Goal: Check status: Check status

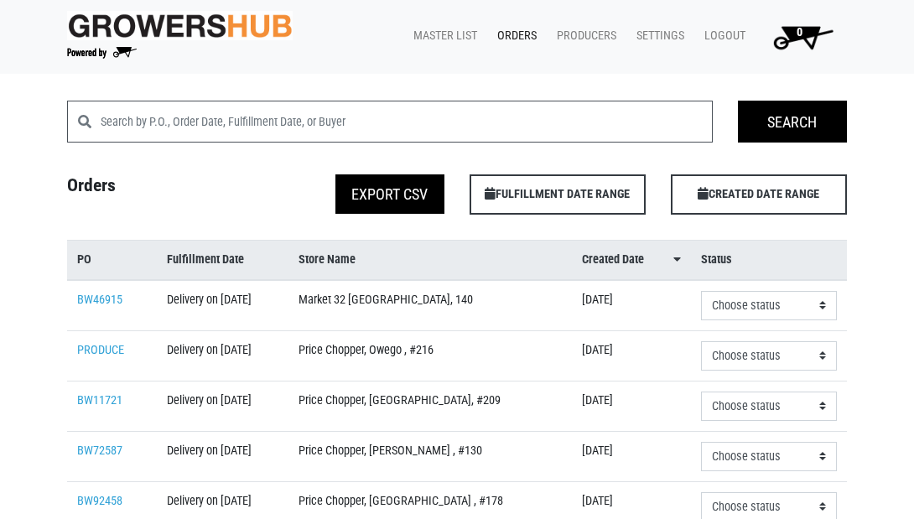
click at [520, 37] on link "Orders" at bounding box center [514, 36] width 60 height 32
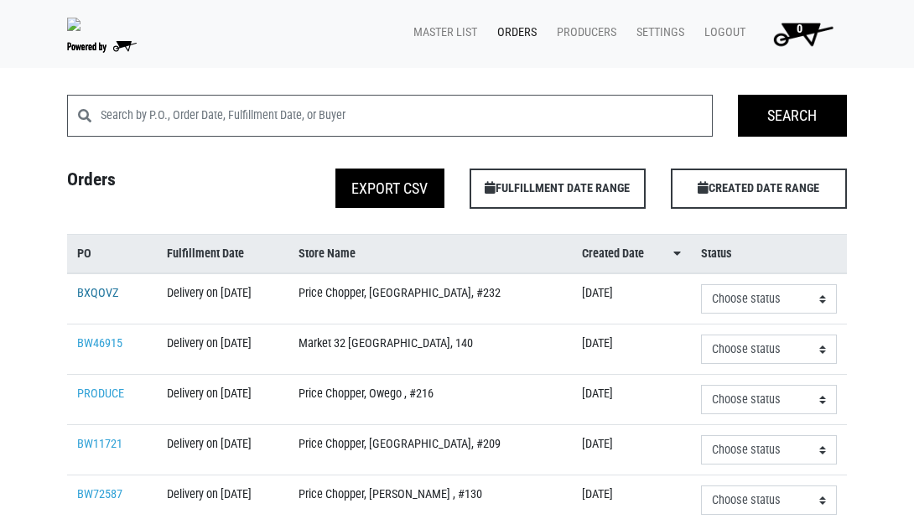
click at [101, 300] on link "BXQOVZ" at bounding box center [98, 293] width 42 height 14
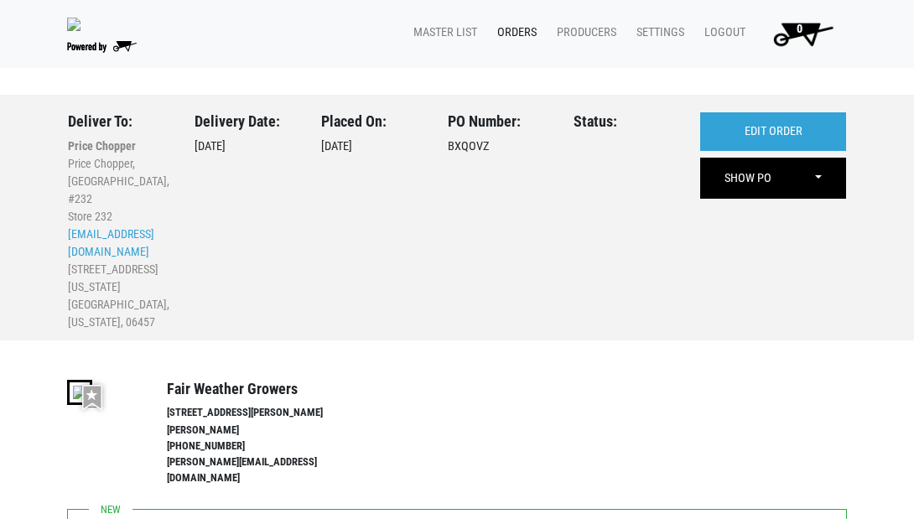
click at [520, 34] on link "Orders" at bounding box center [514, 33] width 60 height 32
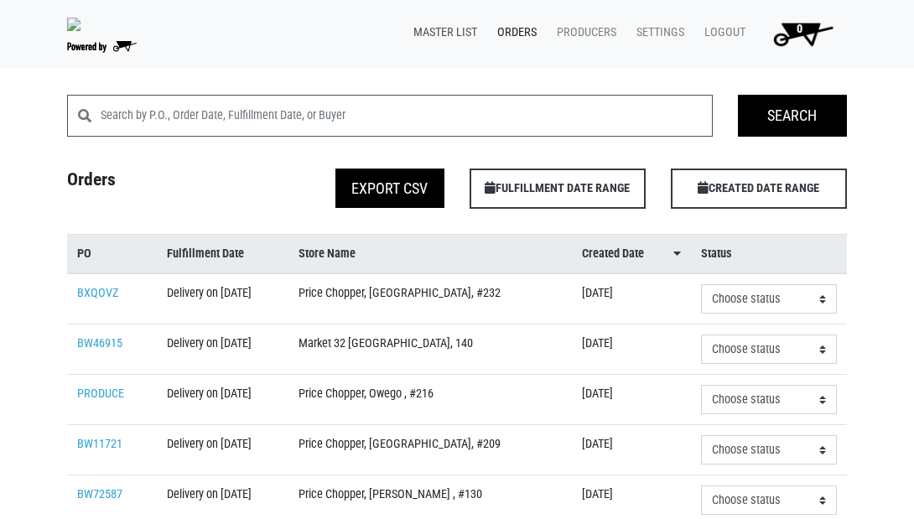
click at [458, 29] on link "Master List" at bounding box center [442, 33] width 84 height 32
